Goal: Information Seeking & Learning: Learn about a topic

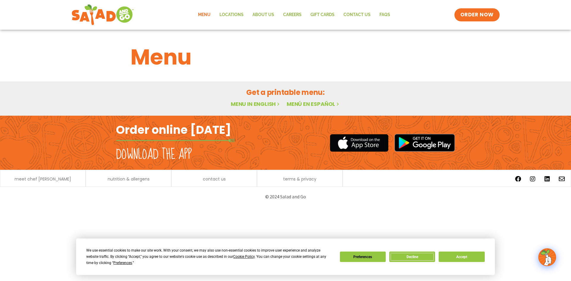
click at [425, 257] on button "Decline" at bounding box center [412, 256] width 46 height 10
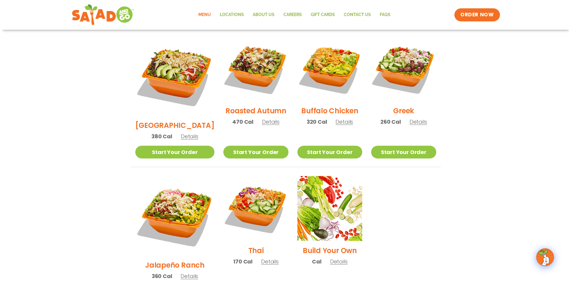
scroll to position [327, 0]
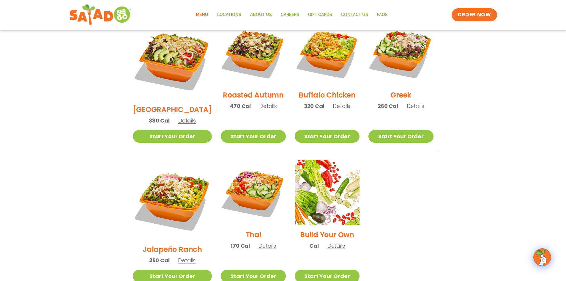
click at [249, 90] on h2 "Roasted Autumn" at bounding box center [253, 95] width 61 height 10
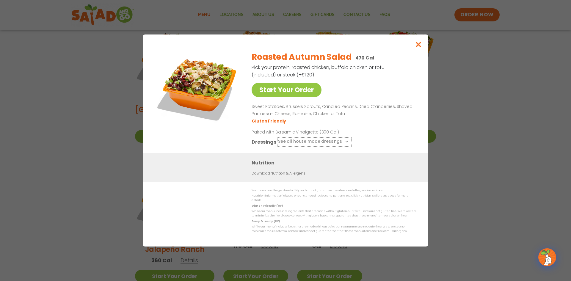
click at [310, 143] on button "See all house made dressings" at bounding box center [314, 141] width 72 height 7
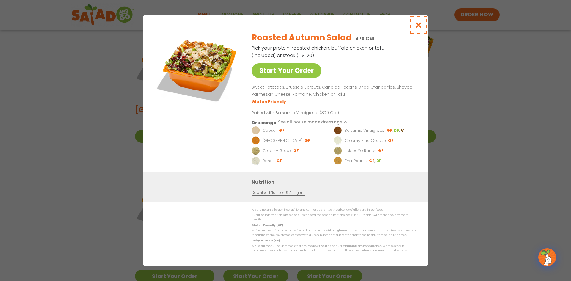
click at [420, 28] on icon "Close modal" at bounding box center [418, 25] width 7 height 6
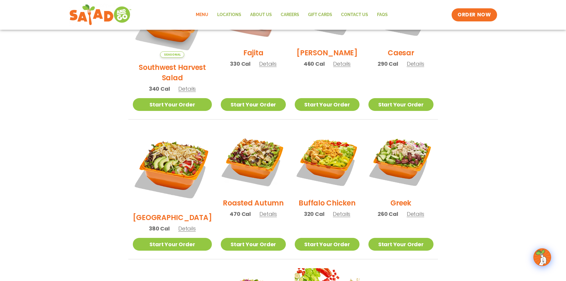
scroll to position [215, 0]
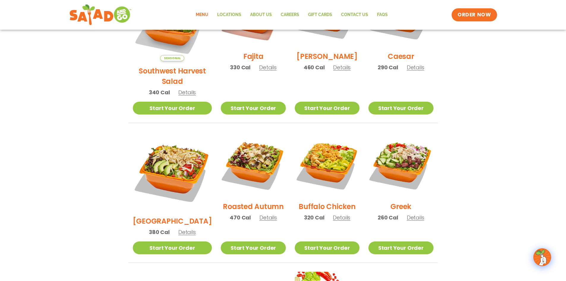
click at [396, 201] on h2 "Greek" at bounding box center [400, 206] width 21 height 10
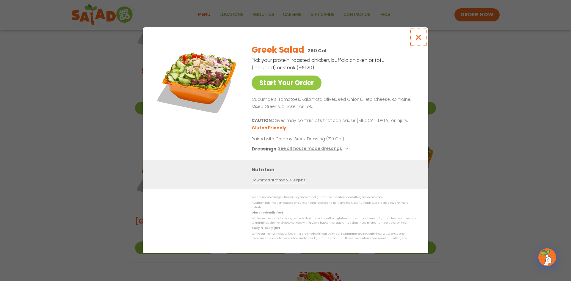
click at [419, 40] on icon "Close modal" at bounding box center [418, 37] width 7 height 6
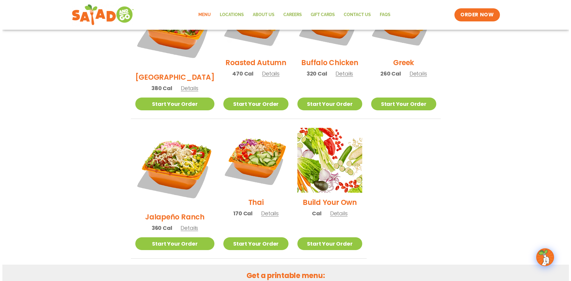
scroll to position [364, 0]
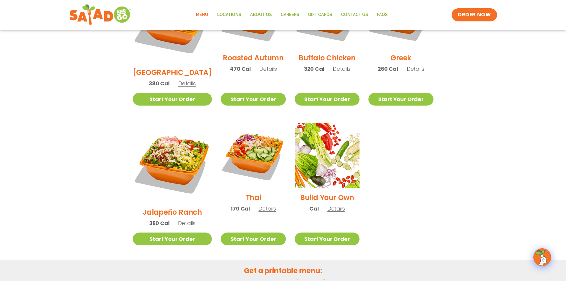
click at [246, 192] on h2 "Thai" at bounding box center [253, 197] width 15 height 10
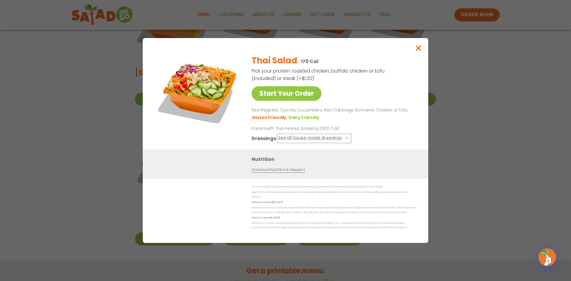
click at [335, 140] on button "See all house made dressings" at bounding box center [314, 138] width 72 height 7
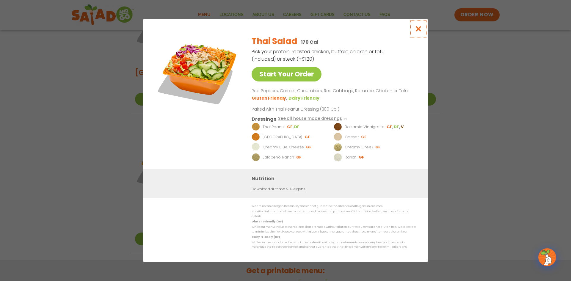
click at [418, 32] on icon "Close modal" at bounding box center [418, 29] width 7 height 6
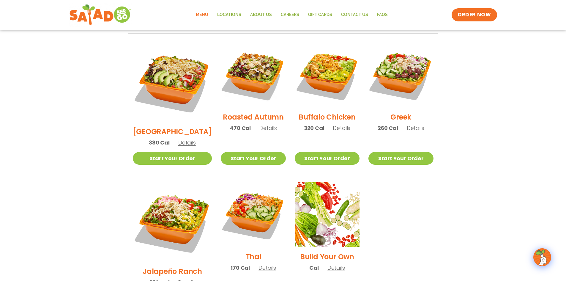
scroll to position [305, 0]
click at [464, 174] on section "Salads Our house-made dressings make our huge portions even more delicious. Goo…" at bounding box center [283, 52] width 566 height 522
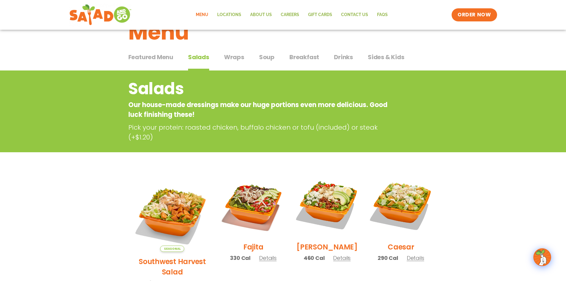
scroll to position [0, 0]
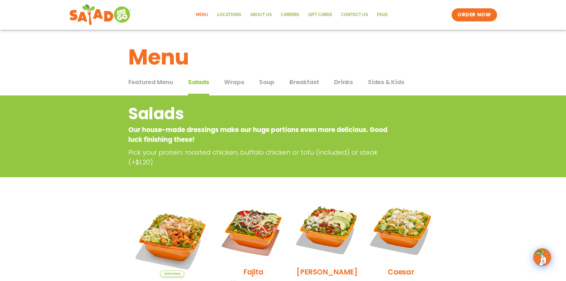
click at [268, 84] on span "Soup" at bounding box center [266, 82] width 15 height 9
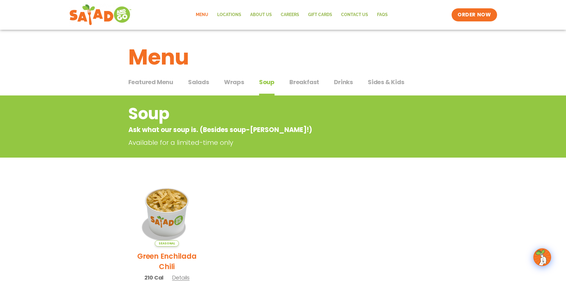
click at [344, 81] on span "Drinks" at bounding box center [343, 82] width 19 height 9
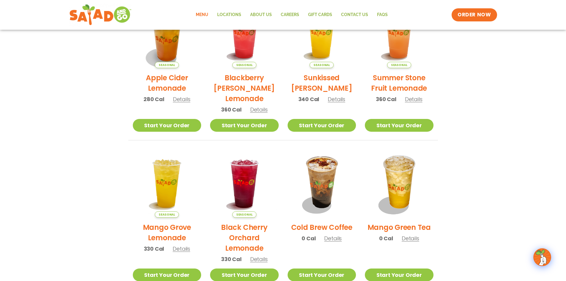
scroll to position [208, 0]
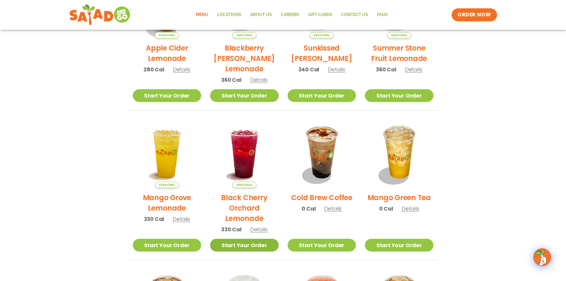
click at [248, 246] on link "Start Your Order" at bounding box center [244, 245] width 69 height 13
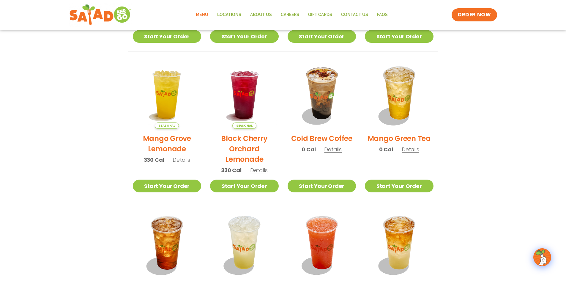
scroll to position [368, 0]
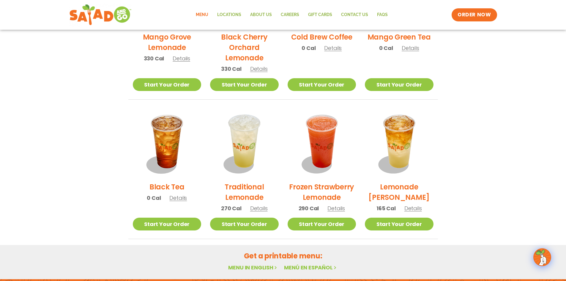
click at [269, 268] on link "Menu in English" at bounding box center [253, 267] width 50 height 7
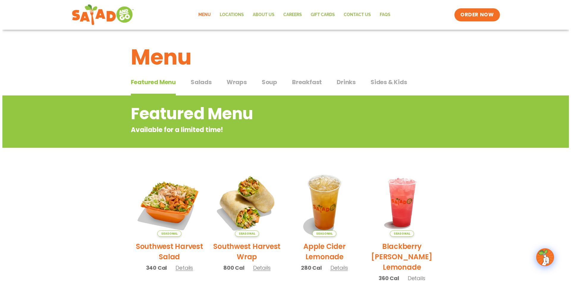
scroll to position [30, 0]
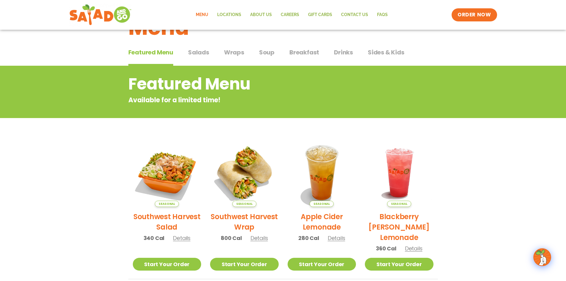
click at [256, 219] on h2 "Southwest Harvest Wrap" at bounding box center [244, 221] width 69 height 21
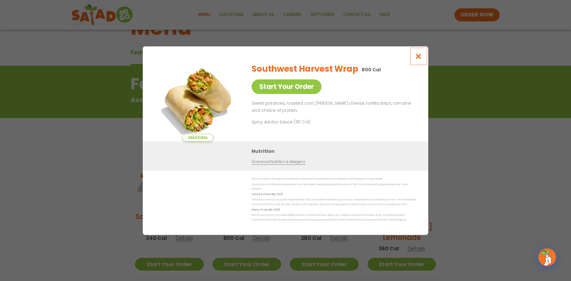
click at [420, 58] on icon "Close modal" at bounding box center [418, 56] width 7 height 6
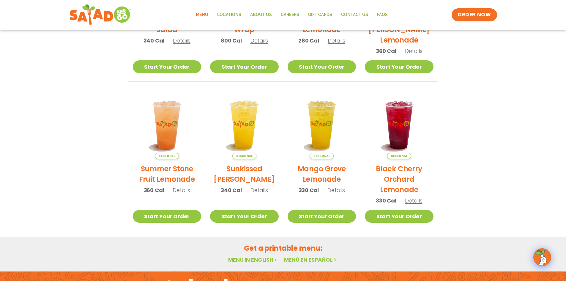
scroll to position [244, 0]
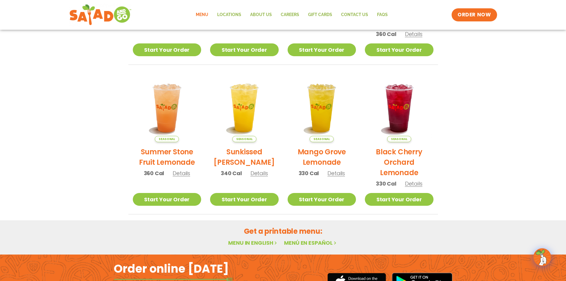
click at [257, 242] on link "Menu in English" at bounding box center [253, 242] width 50 height 7
